Goal: Download file/media

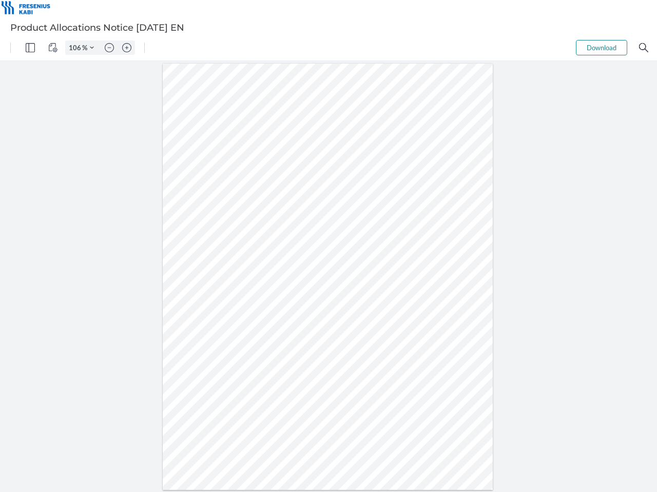
click at [30, 48] on img "Panel" at bounding box center [30, 47] width 9 height 9
click at [53, 48] on img "View Controls" at bounding box center [52, 47] width 9 height 9
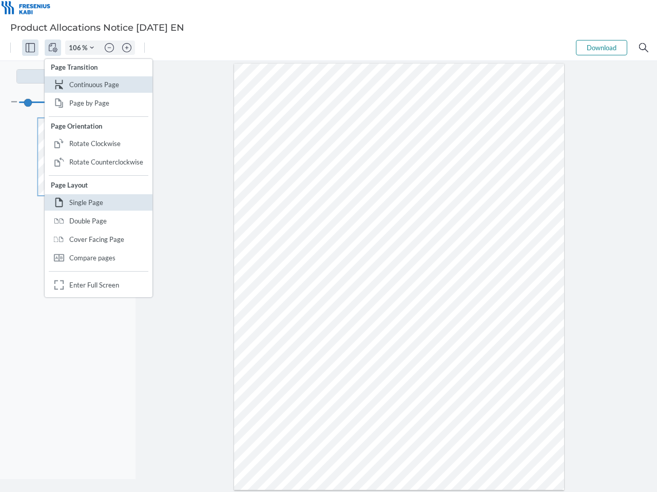
click at [76, 48] on input "106" at bounding box center [74, 47] width 16 height 9
click at [92, 48] on img "Zoom Controls" at bounding box center [92, 48] width 4 height 4
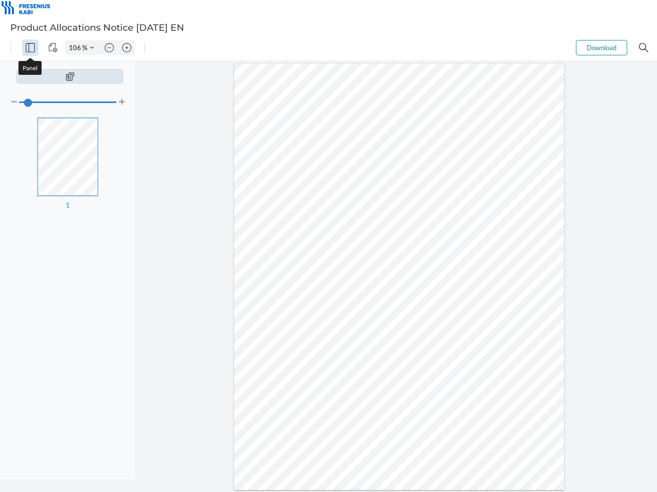
click at [109, 48] on img "Zoom out" at bounding box center [109, 47] width 9 height 9
click at [127, 48] on img "Zoom in" at bounding box center [126, 47] width 9 height 9
type input "106"
click at [601, 48] on button "Download" at bounding box center [600, 47] width 51 height 15
click at [643, 48] on img "Search" at bounding box center [643, 47] width 9 height 9
